Goal: Task Accomplishment & Management: Complete application form

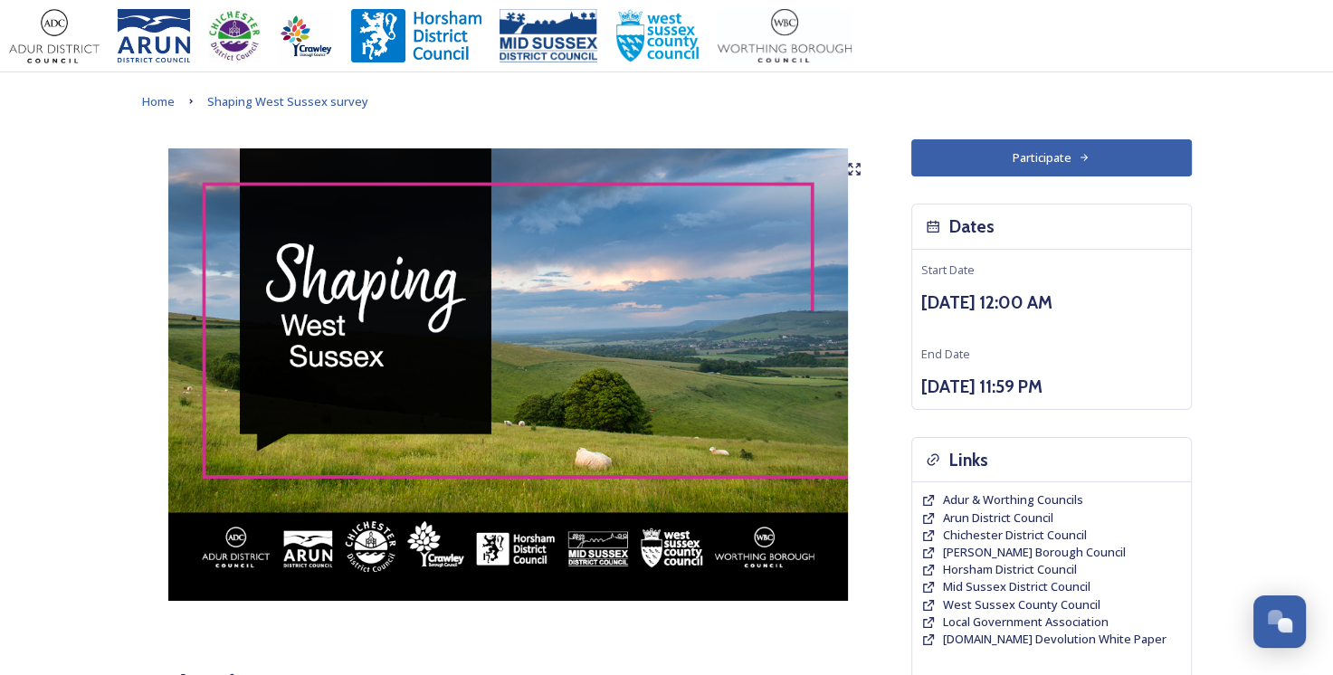
click at [1112, 143] on button "Participate" at bounding box center [1052, 157] width 281 height 37
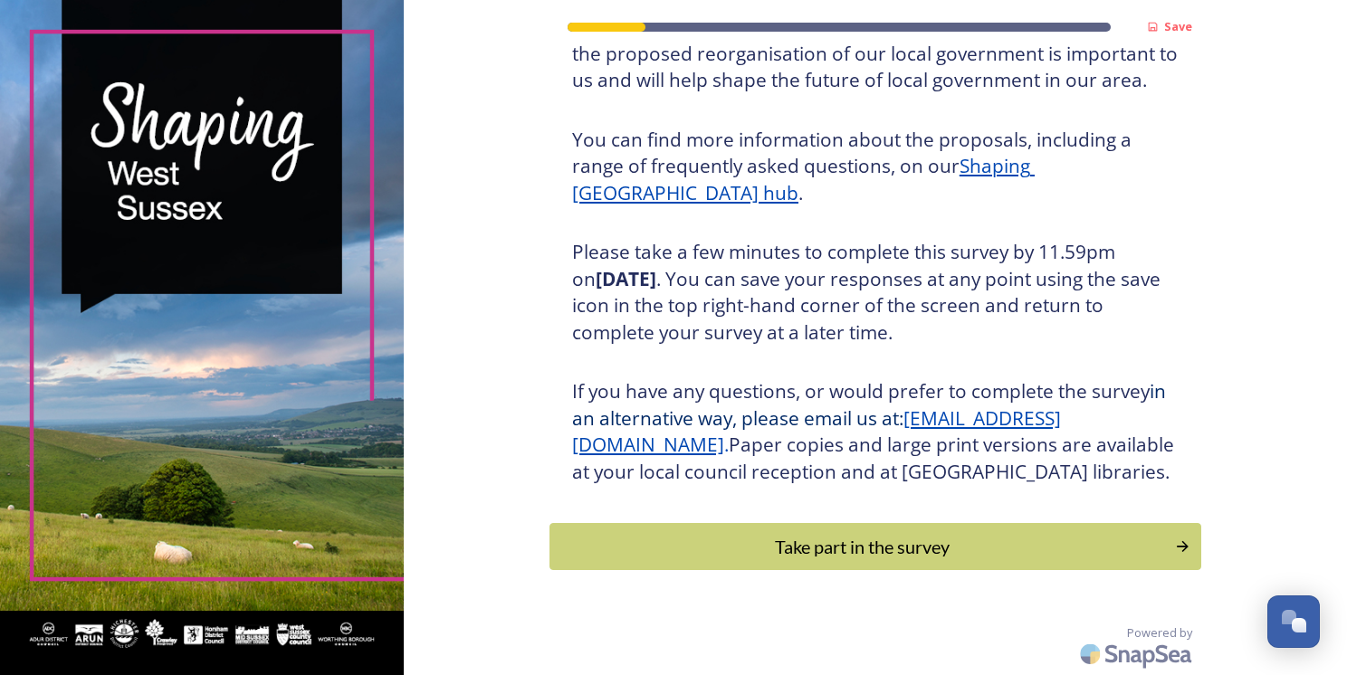
scroll to position [181, 0]
click at [988, 552] on div "Take part in the survey" at bounding box center [862, 546] width 612 height 27
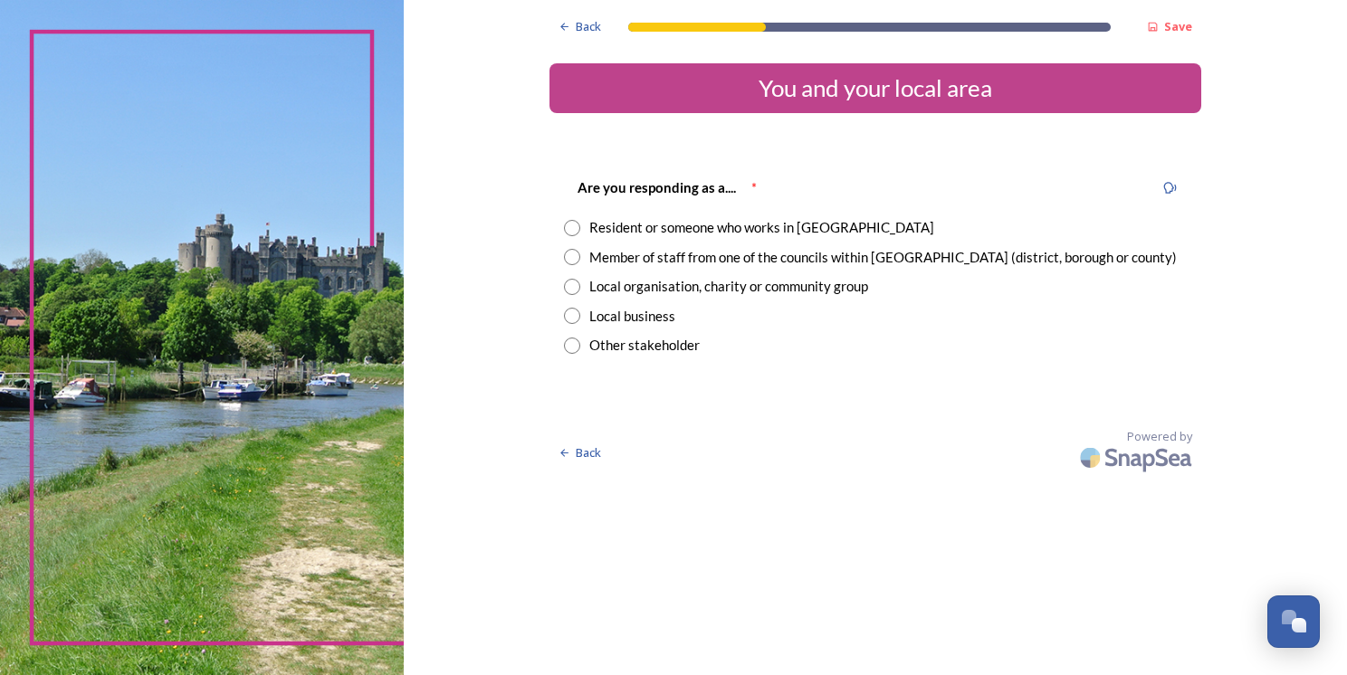
click at [710, 264] on div "Member of staff from one of the councils within West Sussex (district, borough …" at bounding box center [882, 257] width 587 height 21
radio input "true"
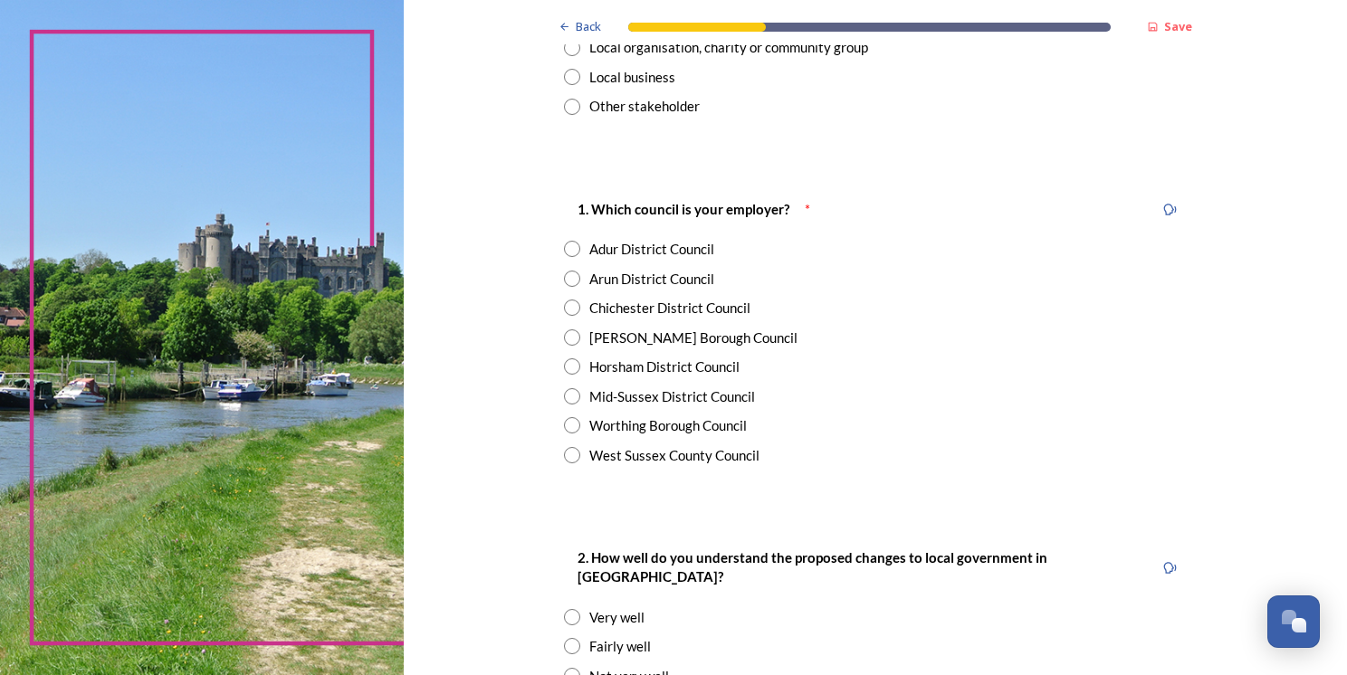
scroll to position [272, 0]
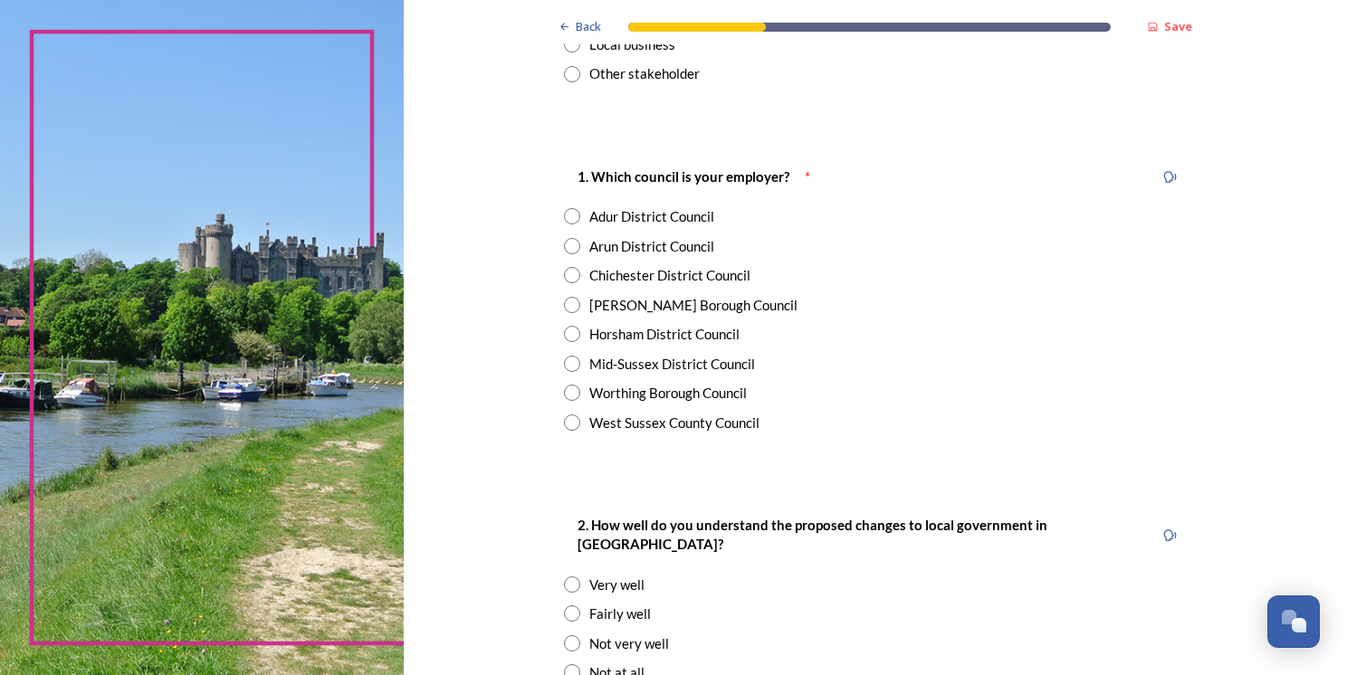
click at [721, 419] on div "West Sussex County Council" at bounding box center [674, 423] width 170 height 21
radio input "true"
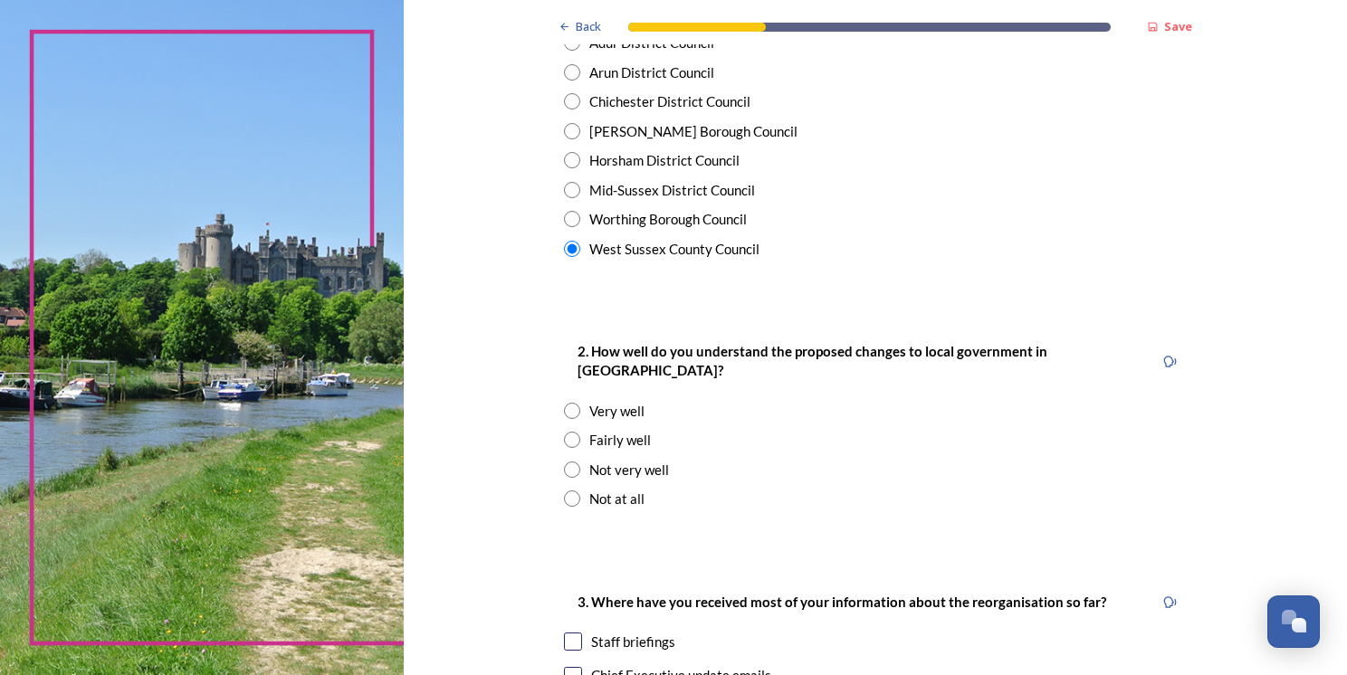
scroll to position [543, 0]
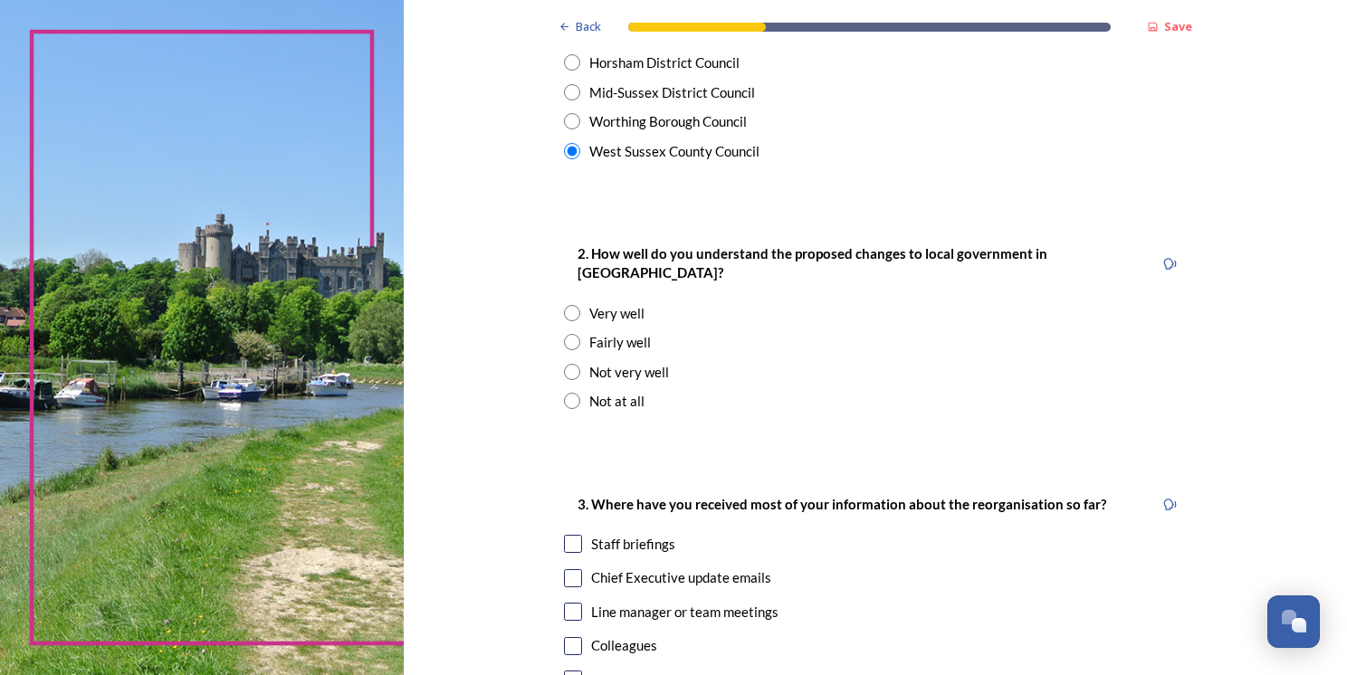
click at [630, 332] on div "Fairly well" at bounding box center [620, 342] width 62 height 21
radio input "true"
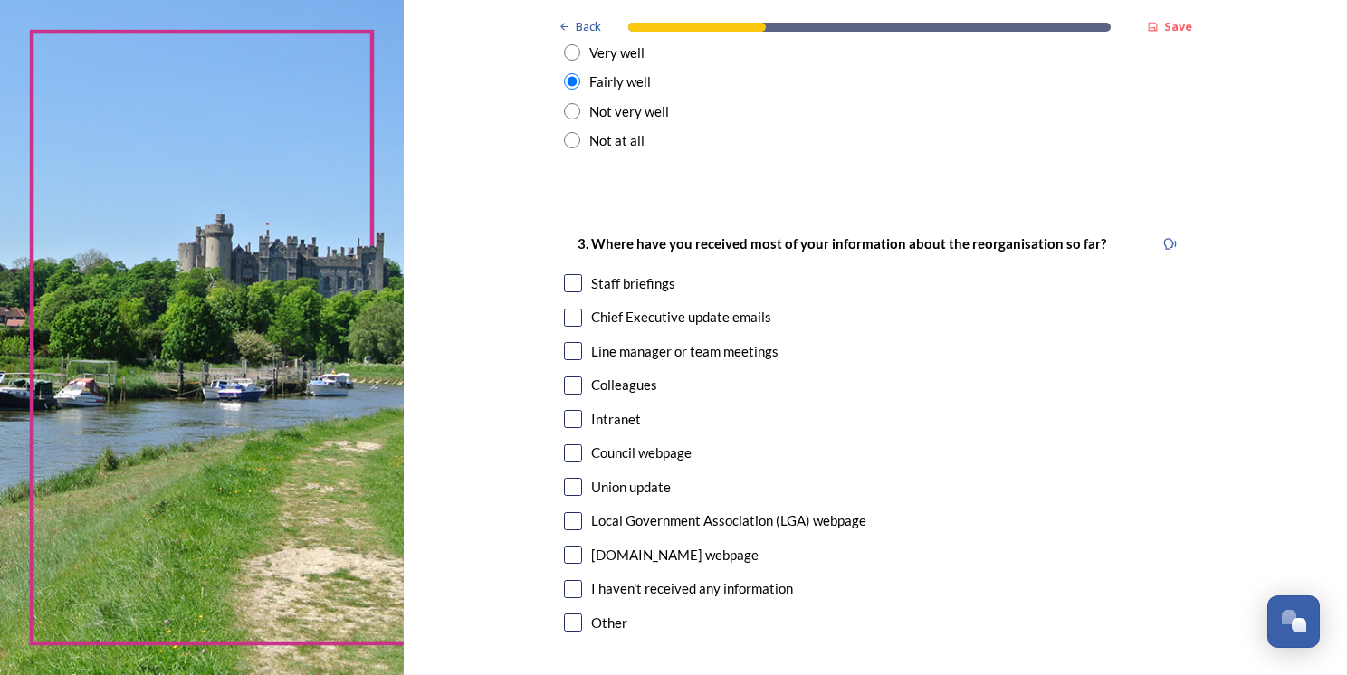
scroll to position [815, 0]
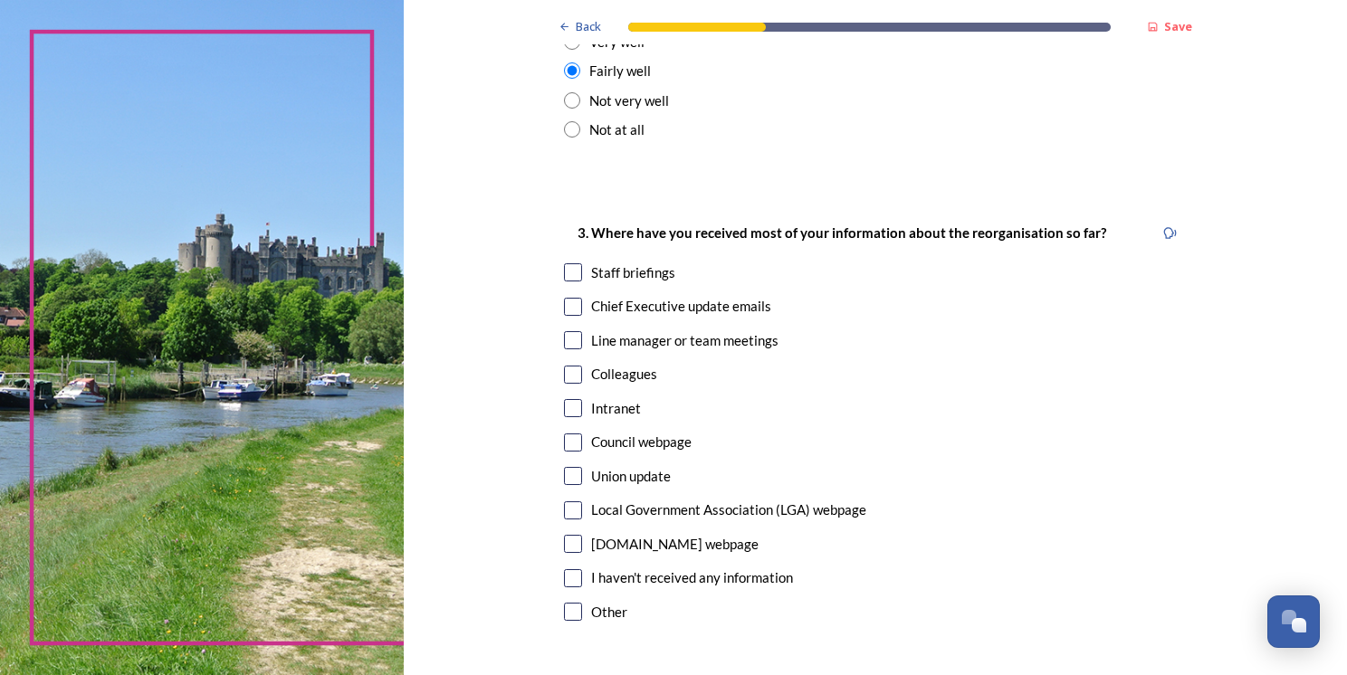
click at [568, 263] on input "checkbox" at bounding box center [573, 272] width 18 height 18
checkbox input "true"
click at [568, 298] on input "checkbox" at bounding box center [573, 307] width 18 height 18
checkbox input "true"
click at [564, 331] on input "checkbox" at bounding box center [573, 340] width 18 height 18
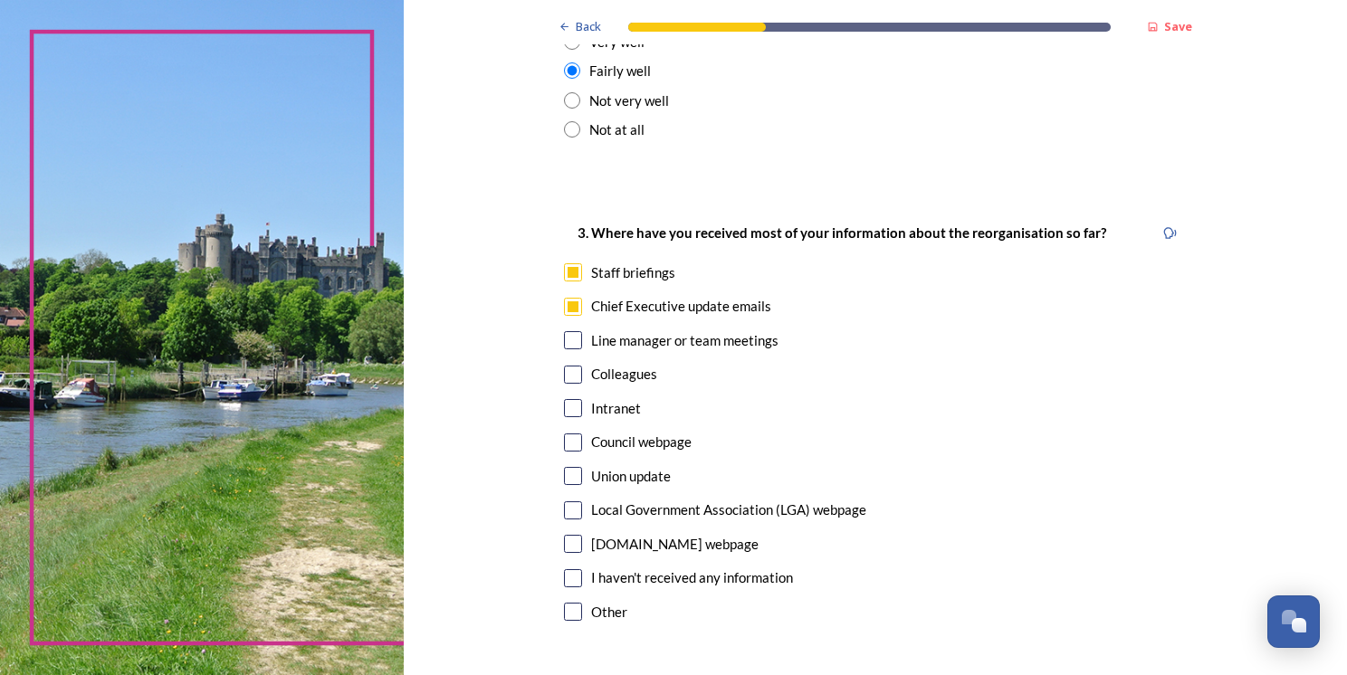
checkbox input "true"
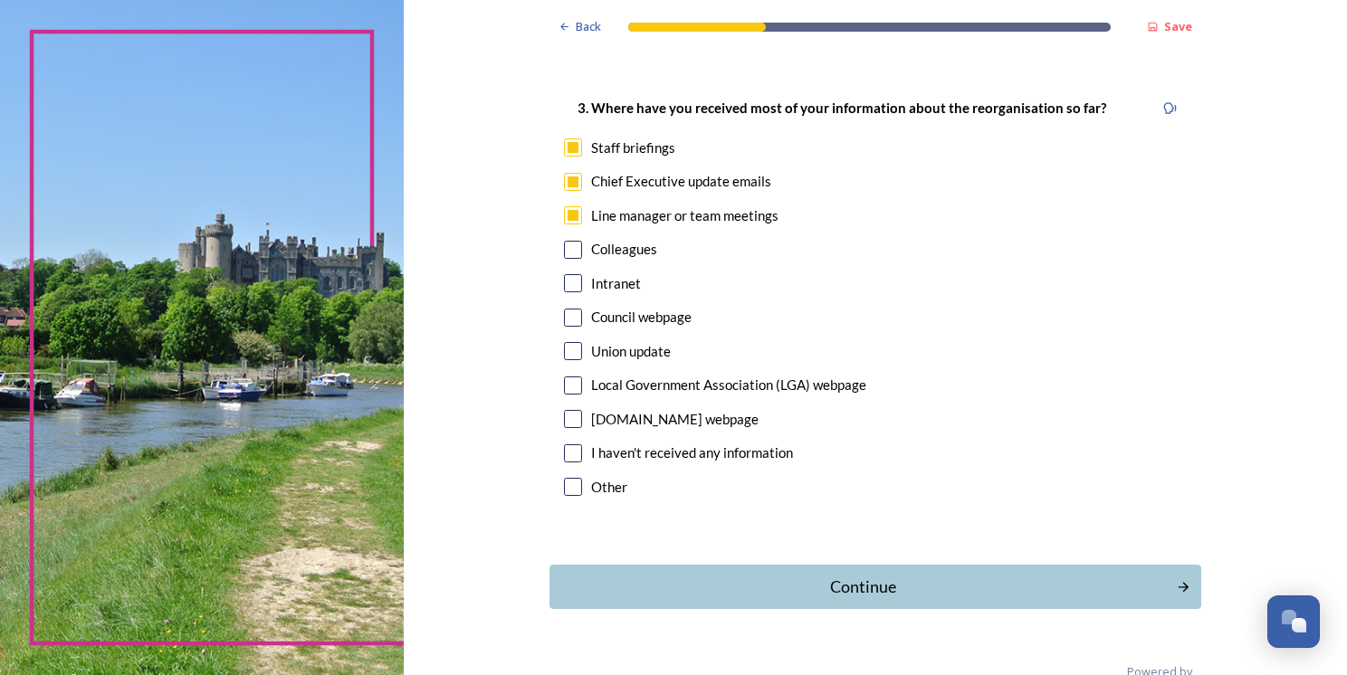
scroll to position [959, 0]
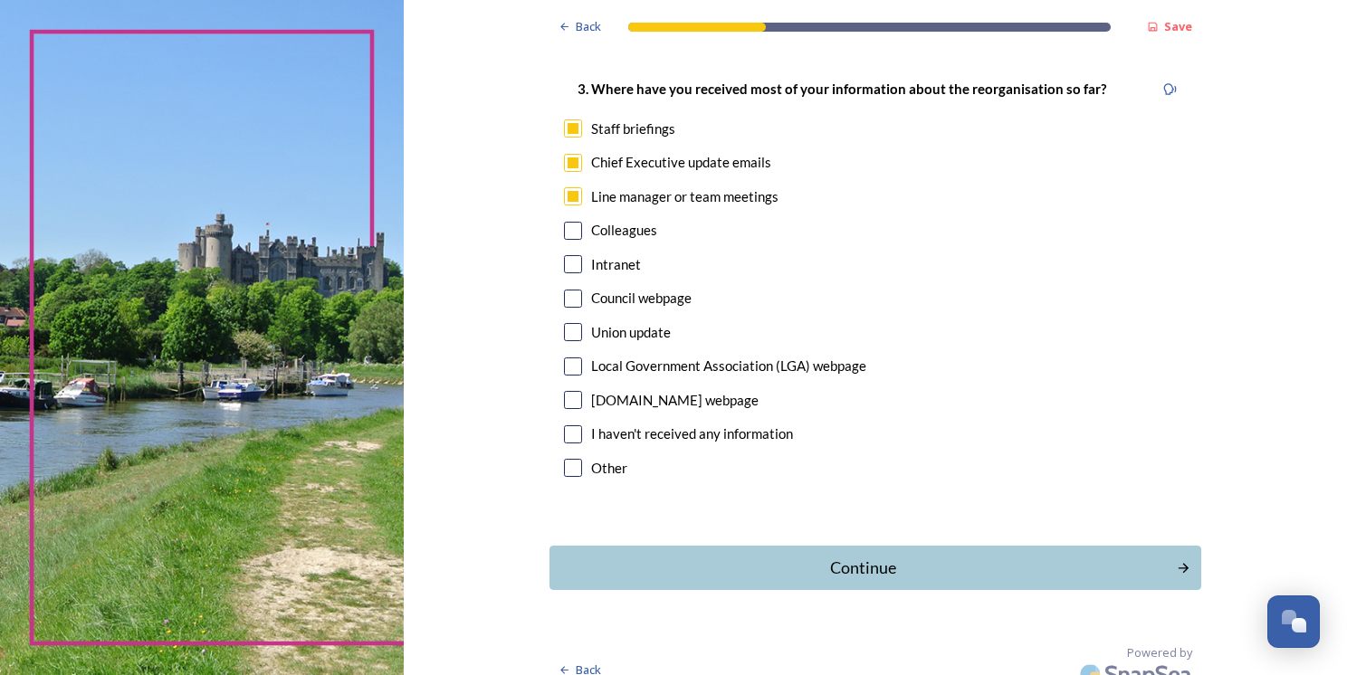
click at [572, 255] on input "checkbox" at bounding box center [573, 264] width 18 height 18
checkbox input "true"
click at [901, 556] on div "Continue" at bounding box center [862, 568] width 613 height 24
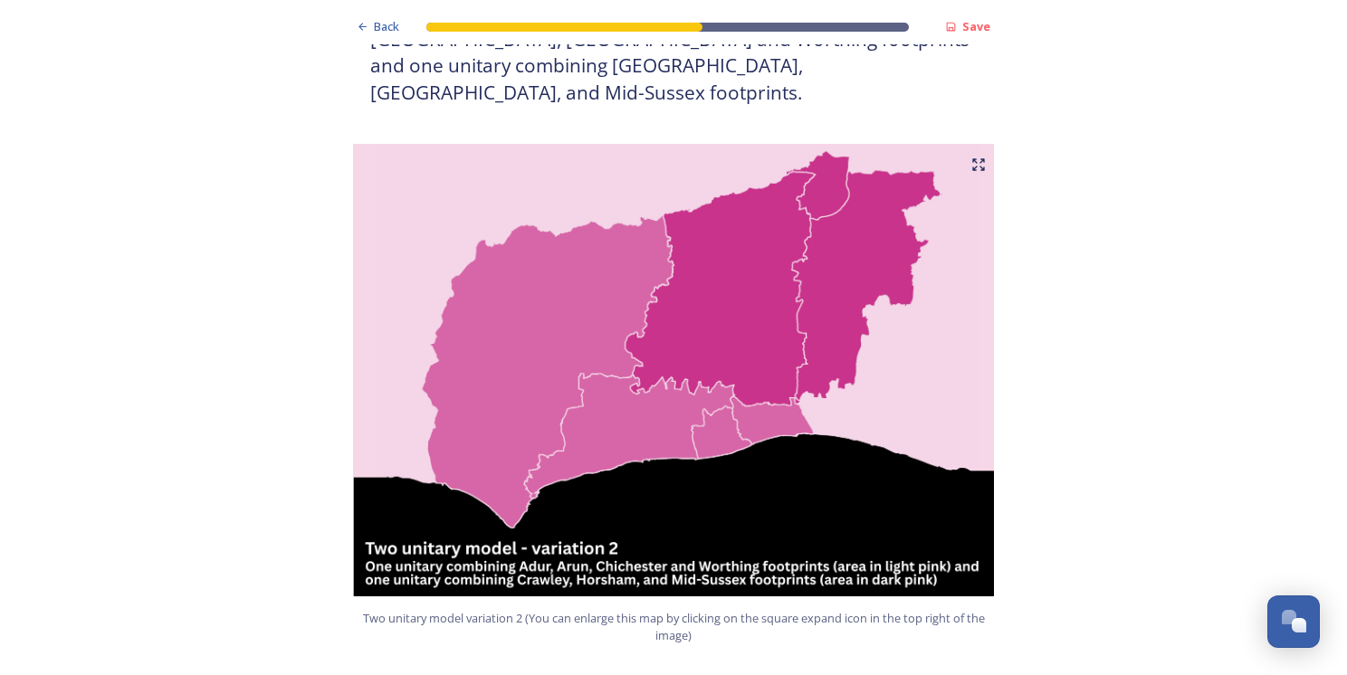
scroll to position [2172, 0]
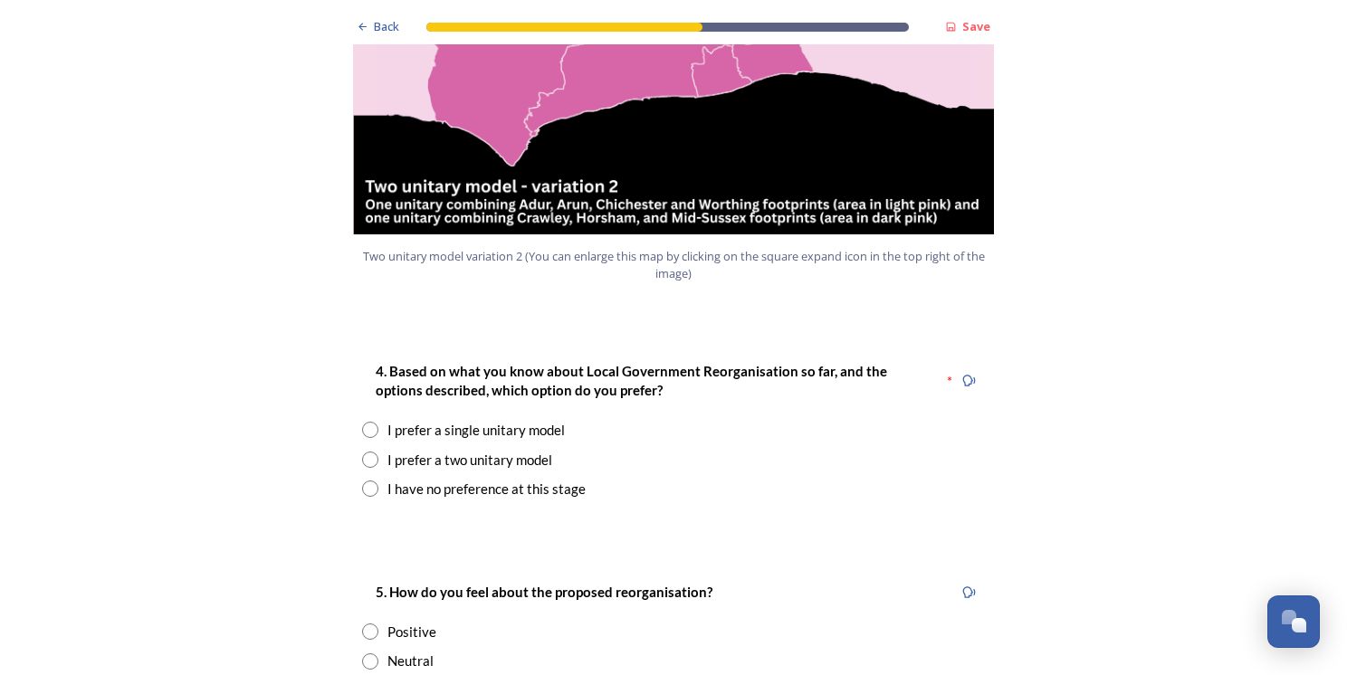
click at [366, 422] on input "radio" at bounding box center [370, 430] width 16 height 16
radio input "true"
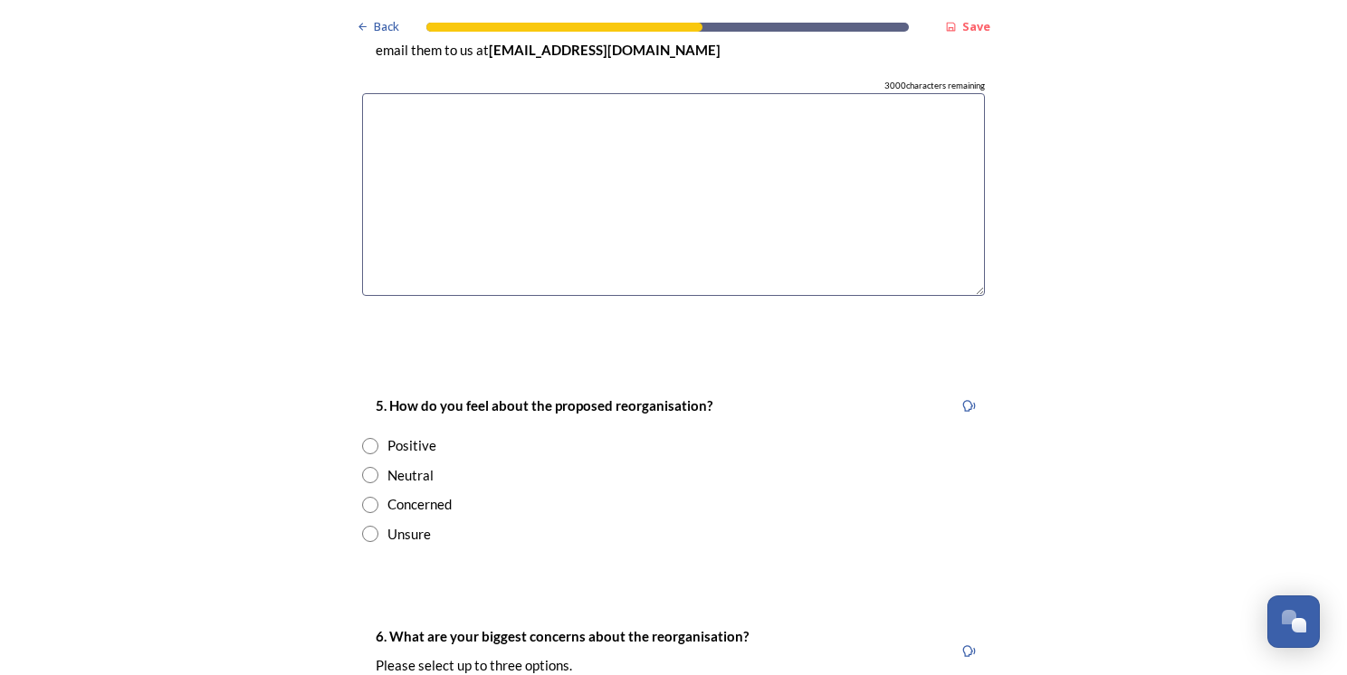
scroll to position [2806, 0]
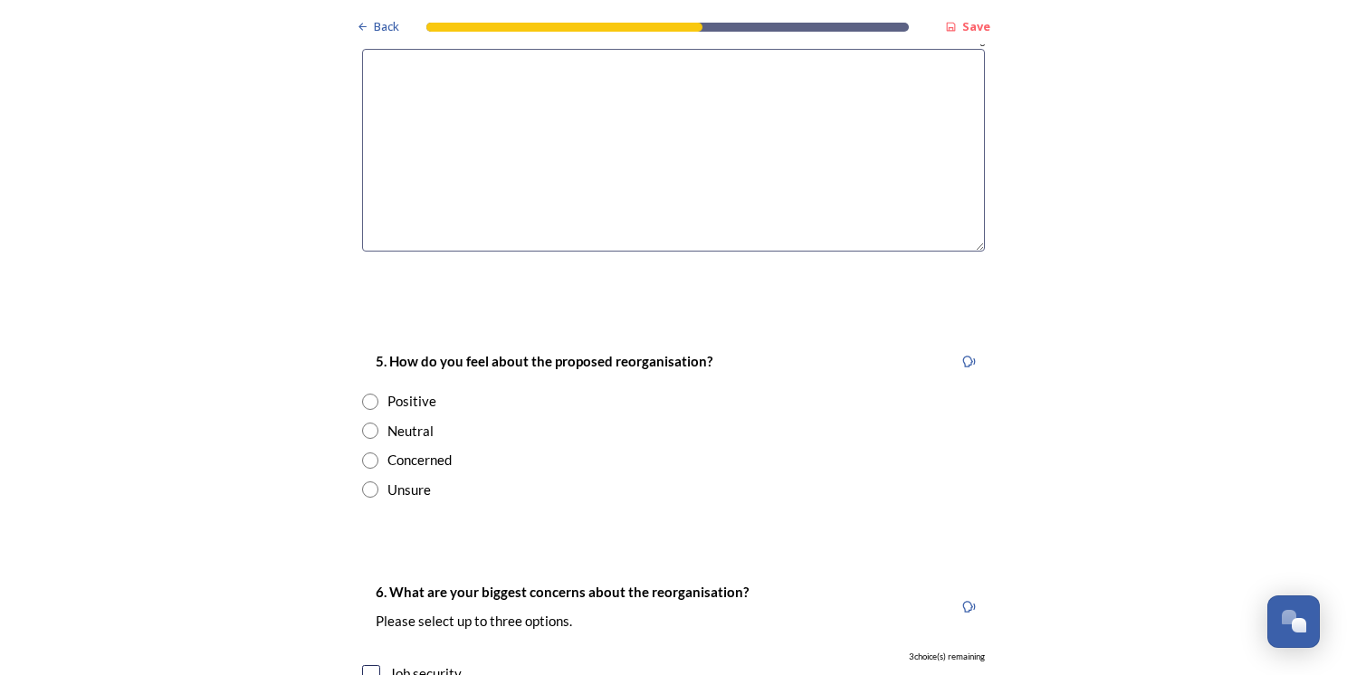
click at [439, 450] on div "Concerned" at bounding box center [419, 460] width 64 height 21
radio input "true"
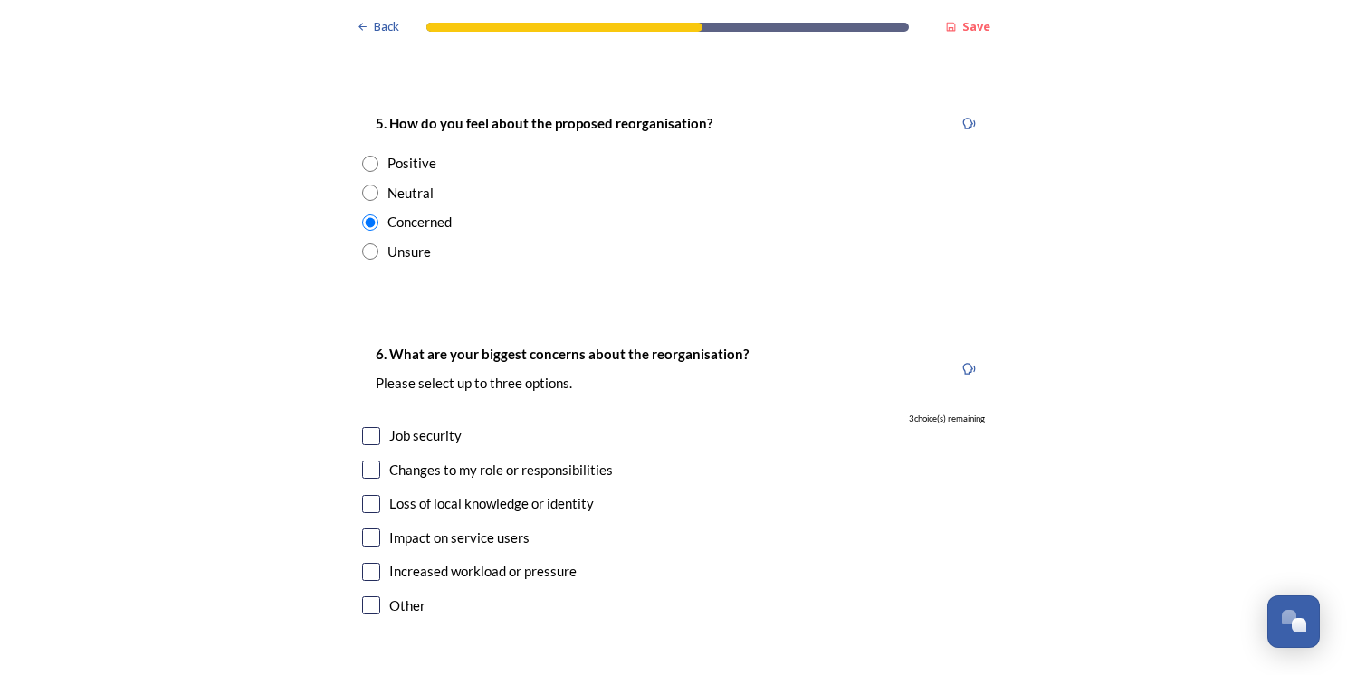
scroll to position [3078, 0]
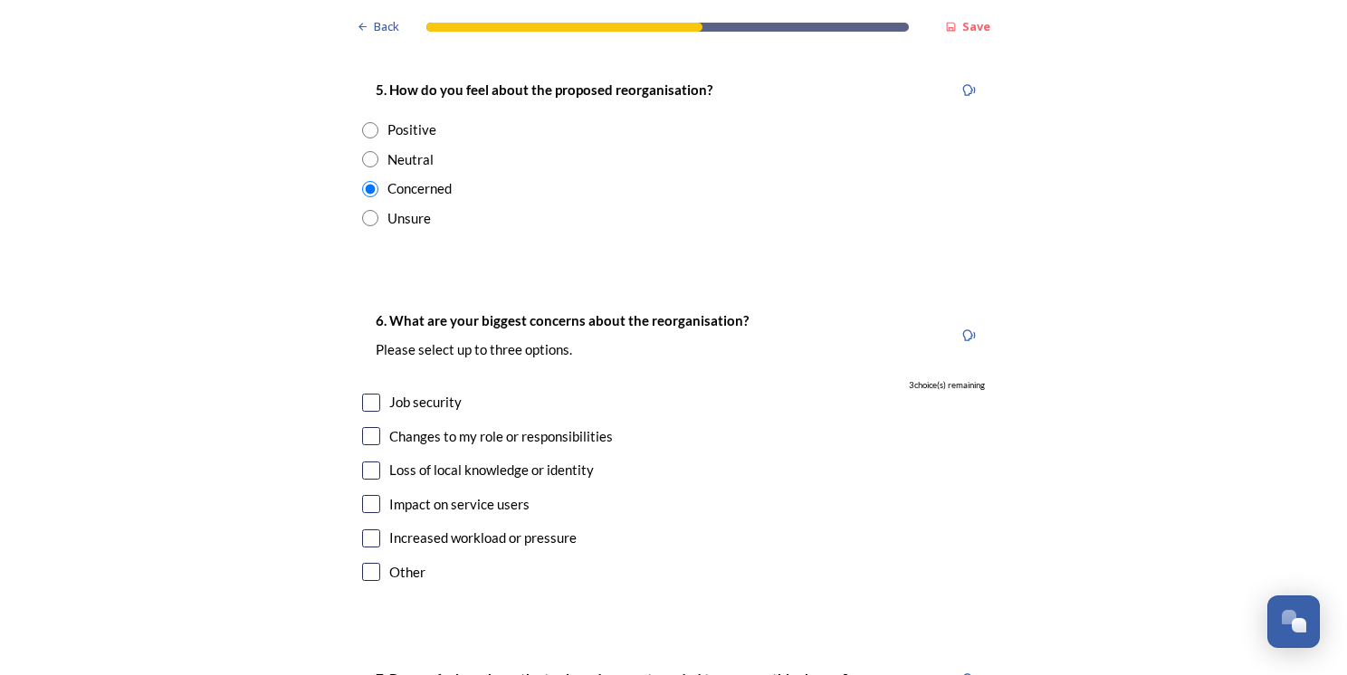
click at [366, 394] on input "checkbox" at bounding box center [371, 403] width 18 height 18
checkbox input "true"
click at [365, 427] on input "checkbox" at bounding box center [371, 436] width 18 height 18
checkbox input "true"
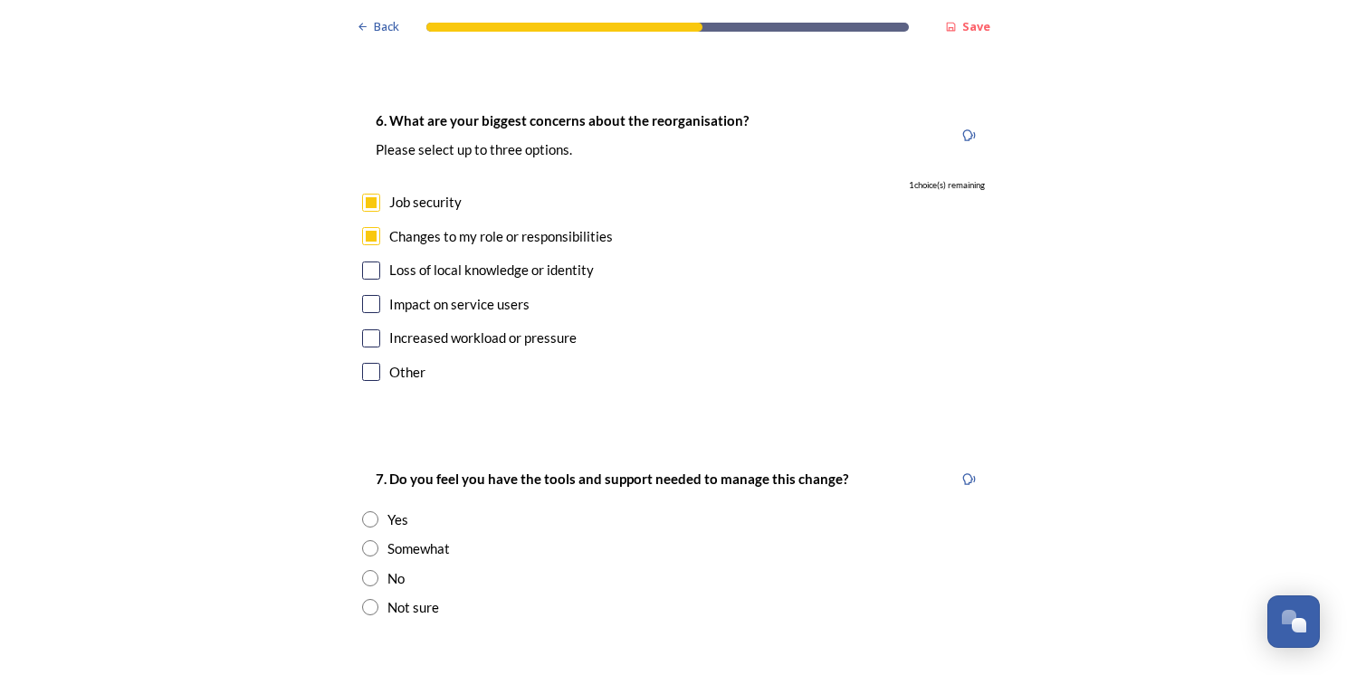
scroll to position [3349, 0]
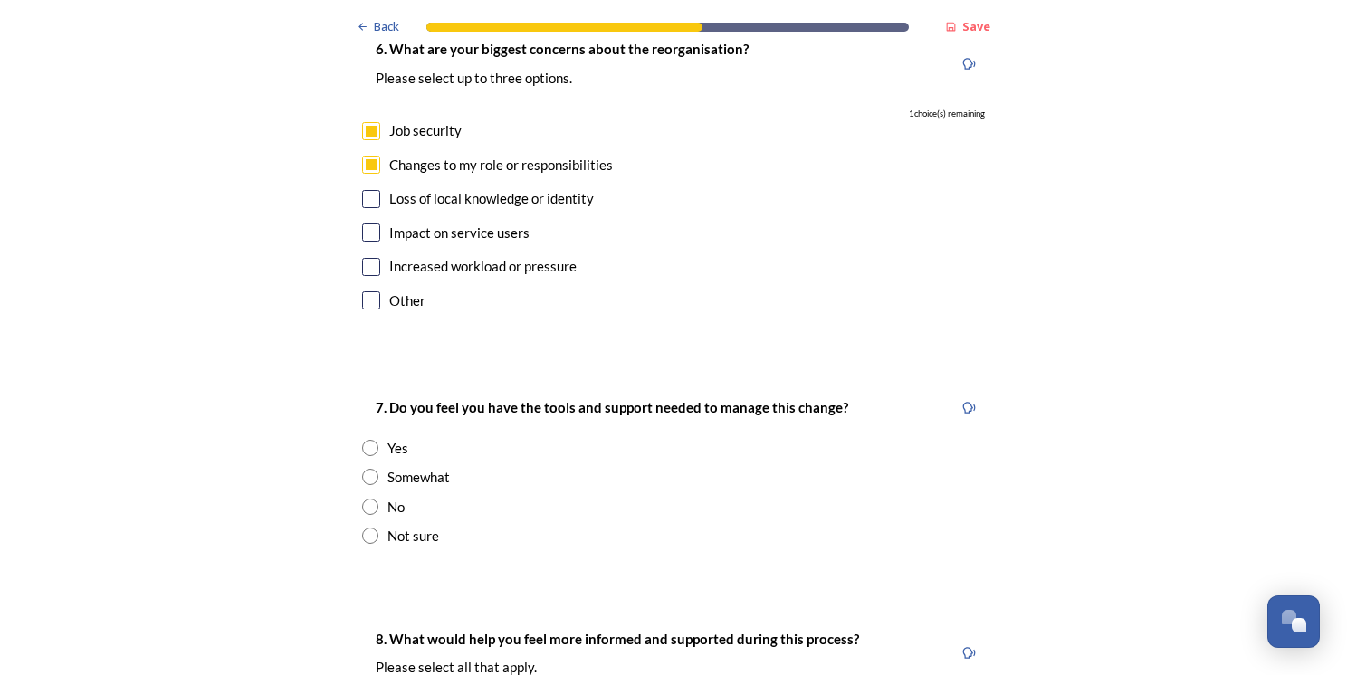
click at [437, 467] on div "Somewhat" at bounding box center [418, 477] width 62 height 21
radio input "true"
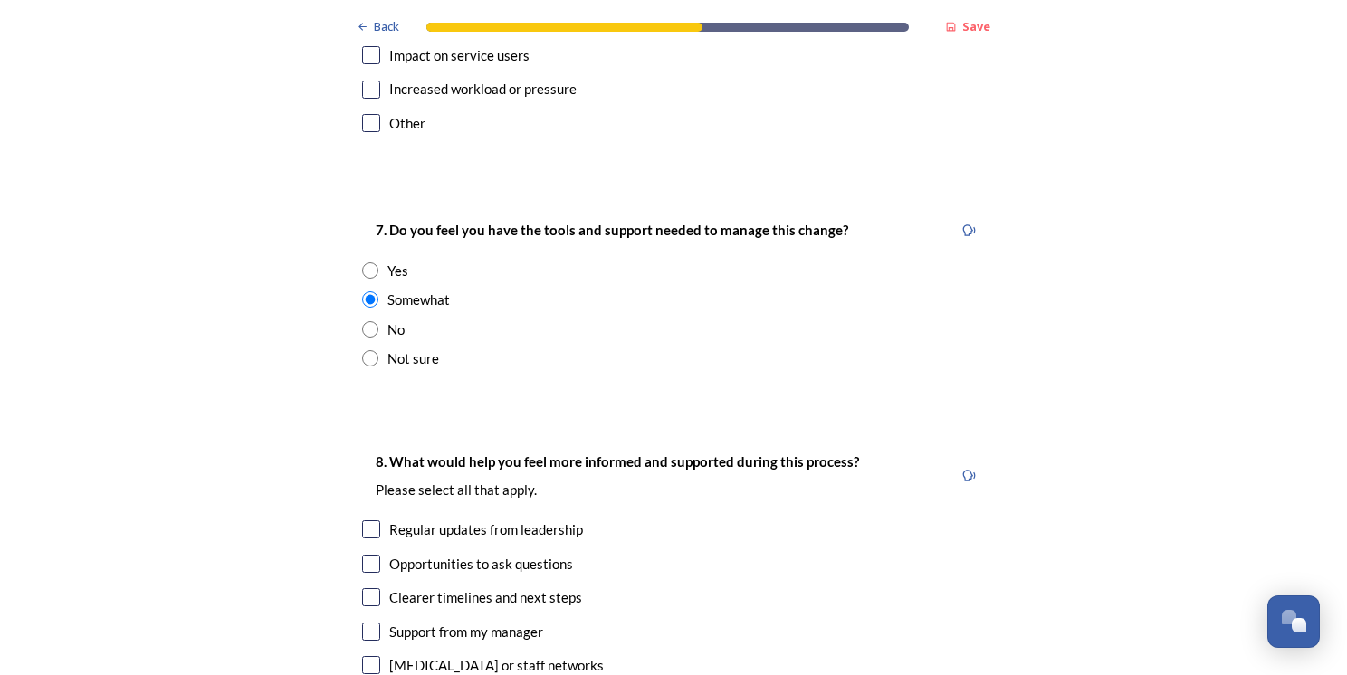
scroll to position [3621, 0]
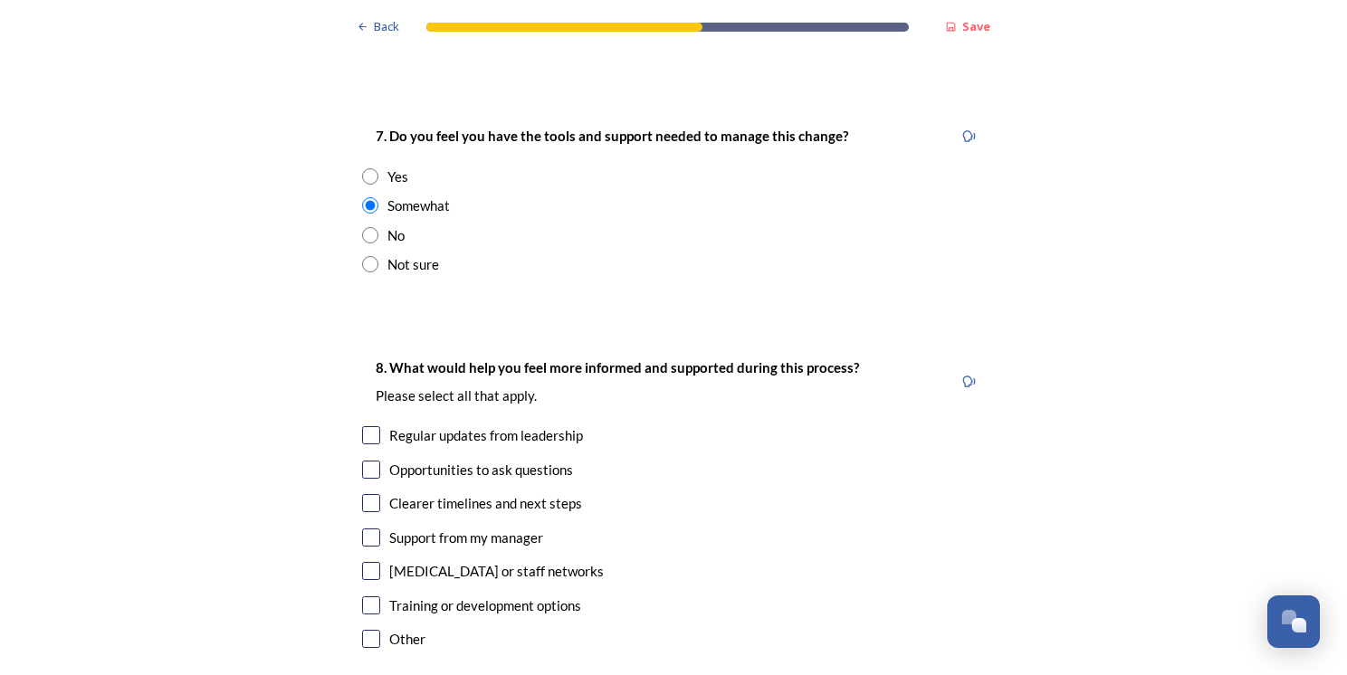
click at [368, 393] on div "8. What would help you feel more informed and supported during this process? Pl…" at bounding box center [674, 506] width 652 height 334
click at [366, 426] on input "checkbox" at bounding box center [371, 435] width 18 height 18
checkbox input "true"
click at [362, 494] on input "checkbox" at bounding box center [371, 503] width 18 height 18
checkbox input "true"
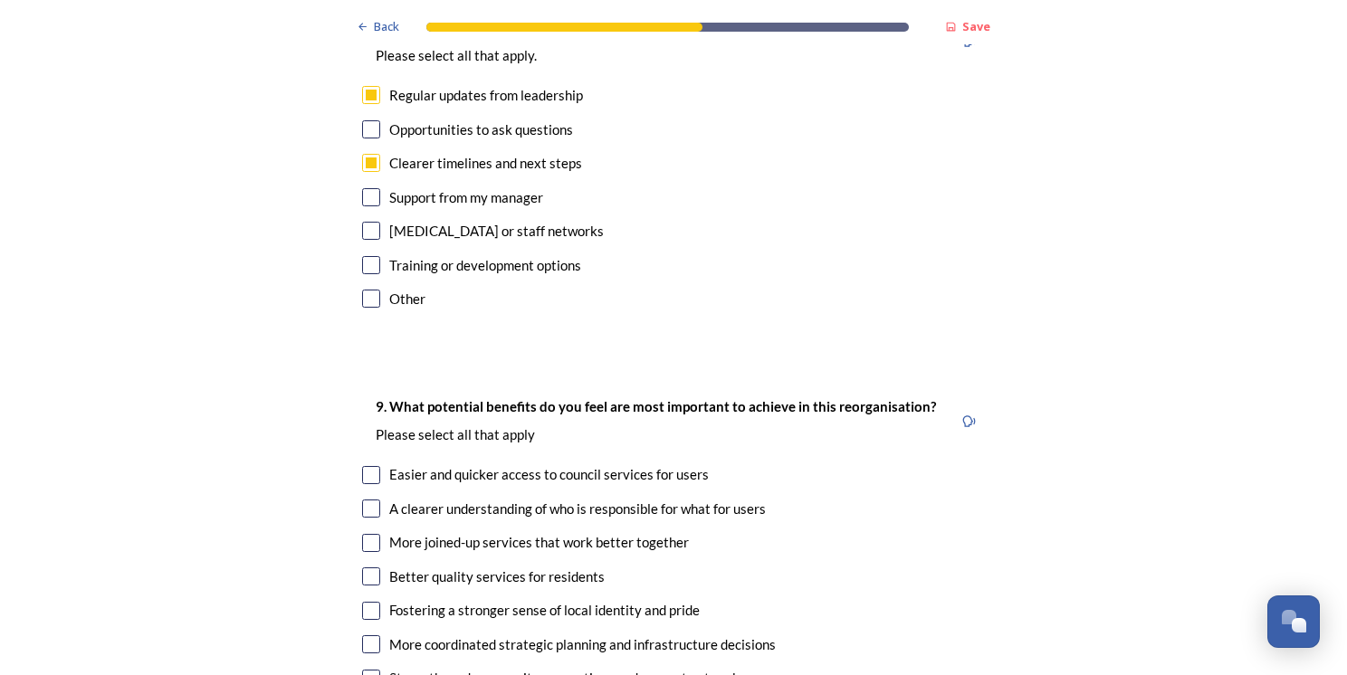
scroll to position [3983, 0]
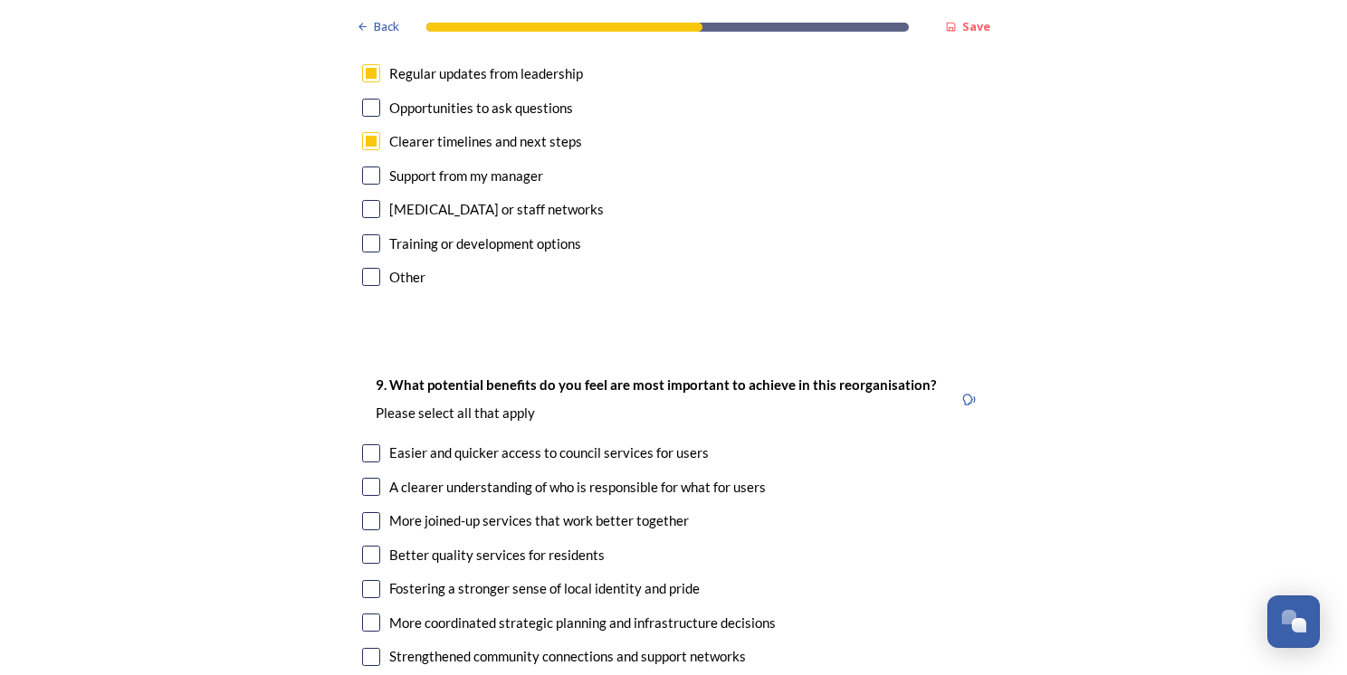
click at [369, 478] on input "checkbox" at bounding box center [371, 487] width 18 height 18
checkbox input "true"
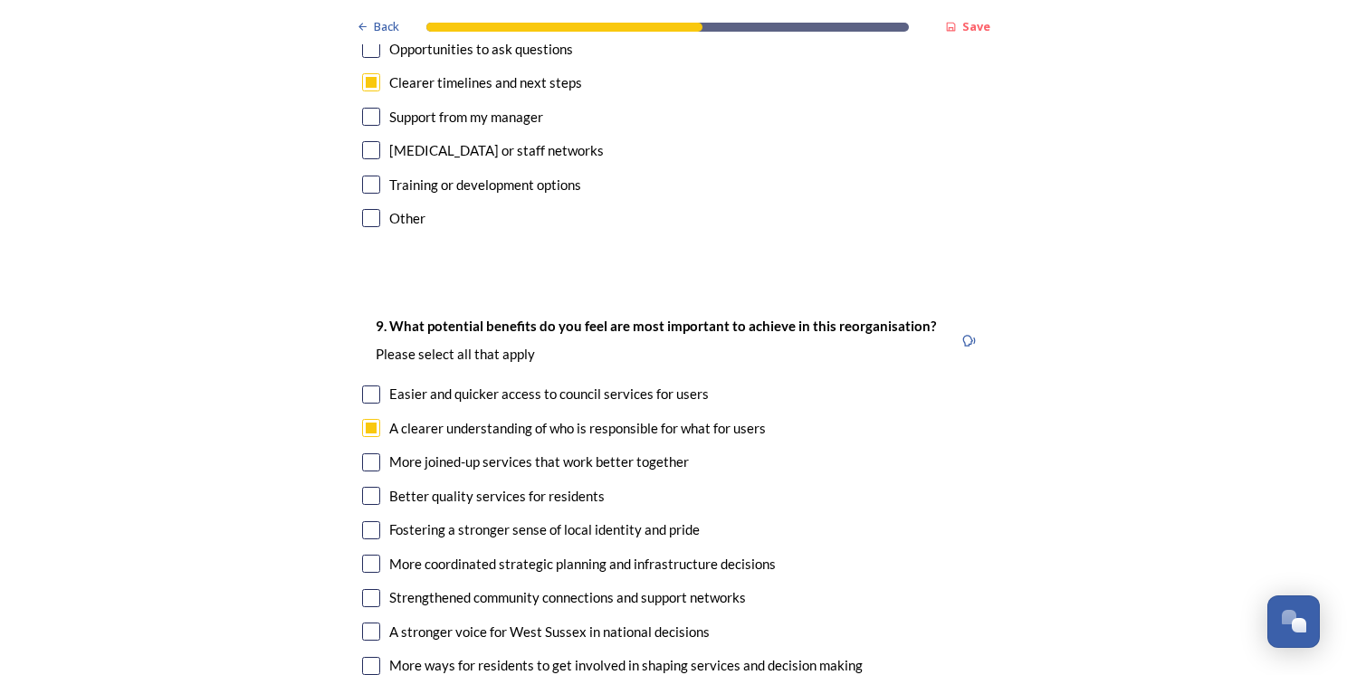
scroll to position [4073, 0]
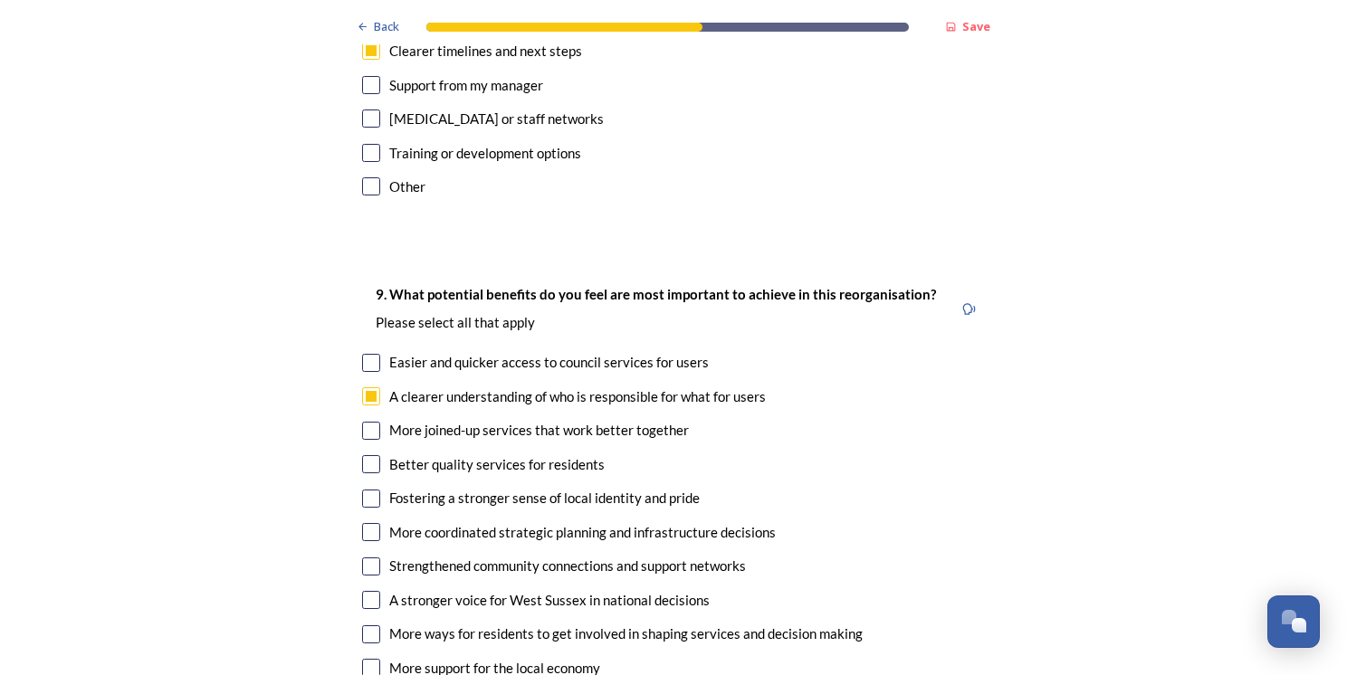
click at [366, 422] on input "checkbox" at bounding box center [371, 431] width 18 height 18
checkbox input "true"
click at [368, 455] on input "checkbox" at bounding box center [371, 464] width 18 height 18
checkbox input "true"
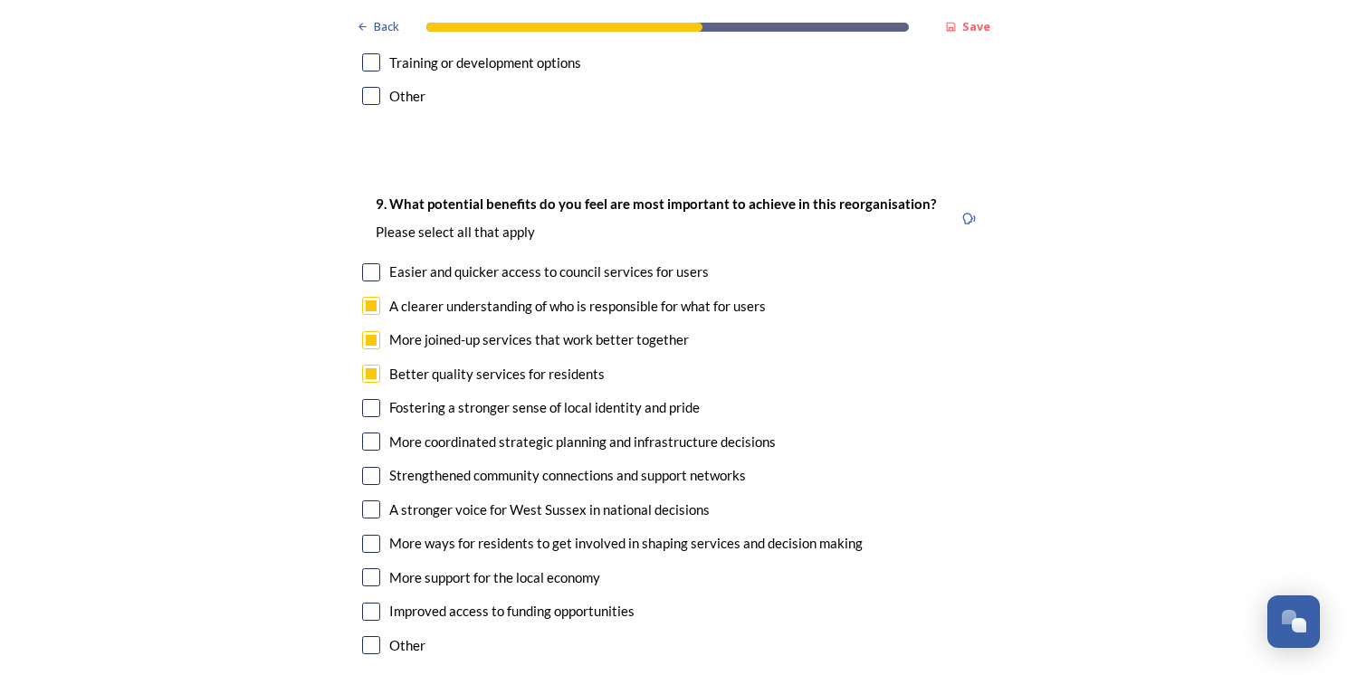
click at [359, 535] on div "9. What potential benefits do you feel are most important to achieve in this re…" at bounding box center [674, 427] width 652 height 504
click at [364, 568] on input "checkbox" at bounding box center [371, 577] width 18 height 18
checkbox input "true"
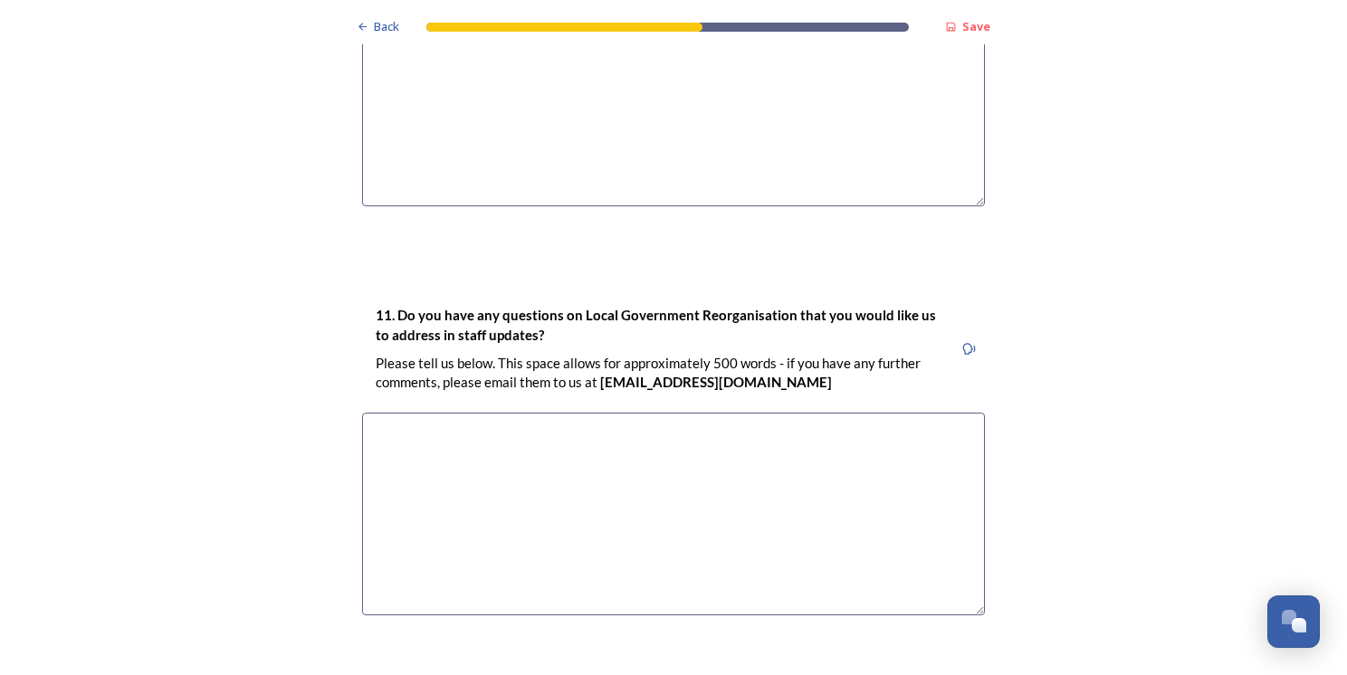
scroll to position [5158, 0]
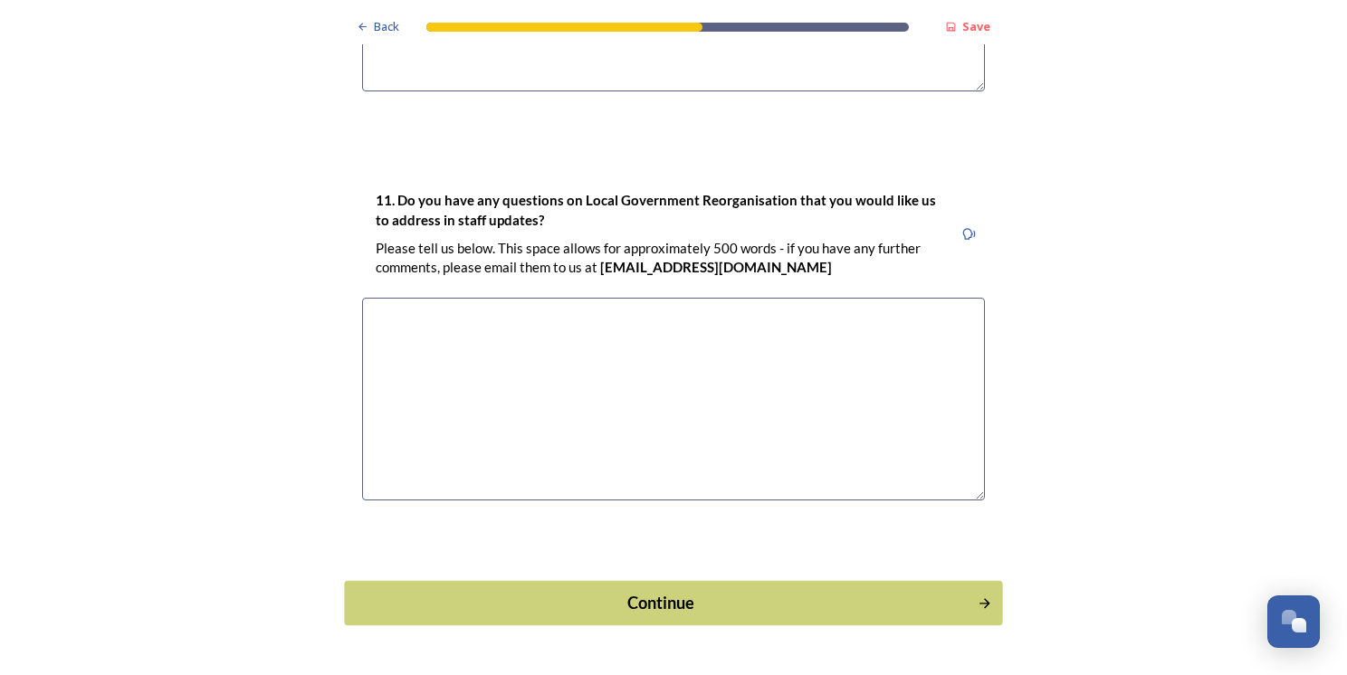
click at [782, 591] on div "Continue" at bounding box center [661, 603] width 613 height 24
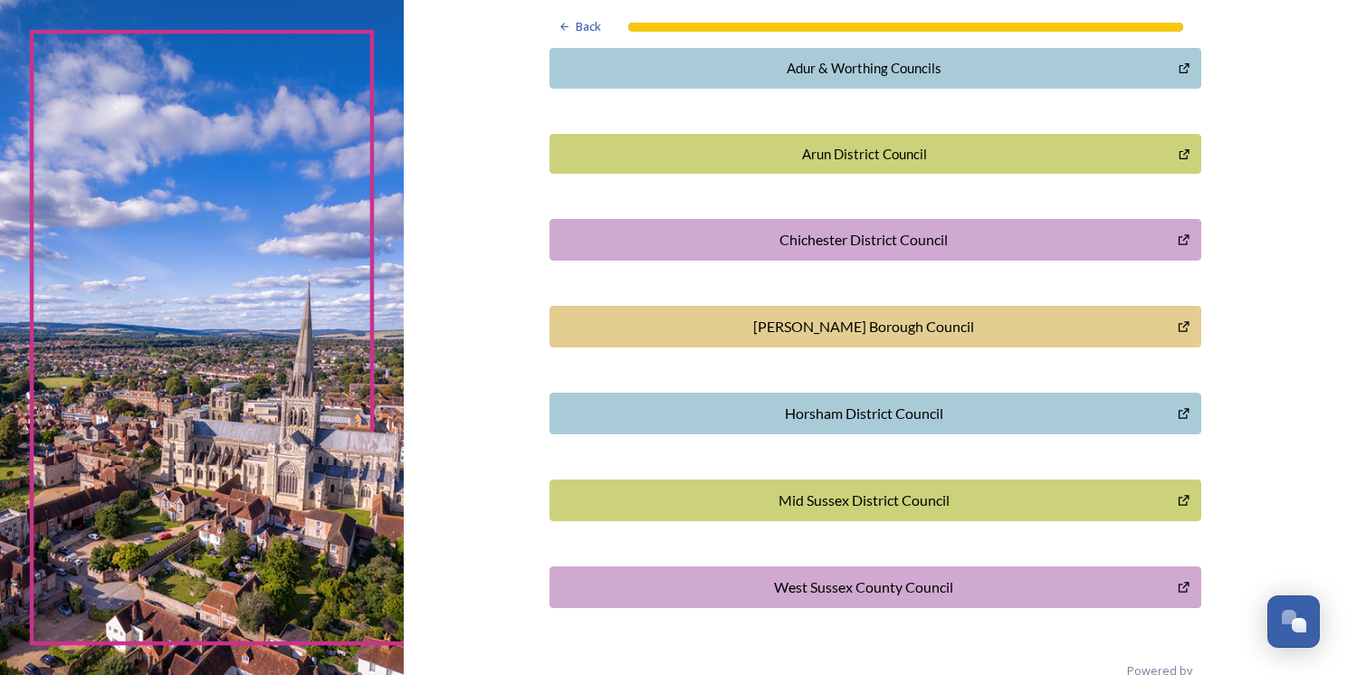
scroll to position [488, 0]
